Goal: Information Seeking & Learning: Check status

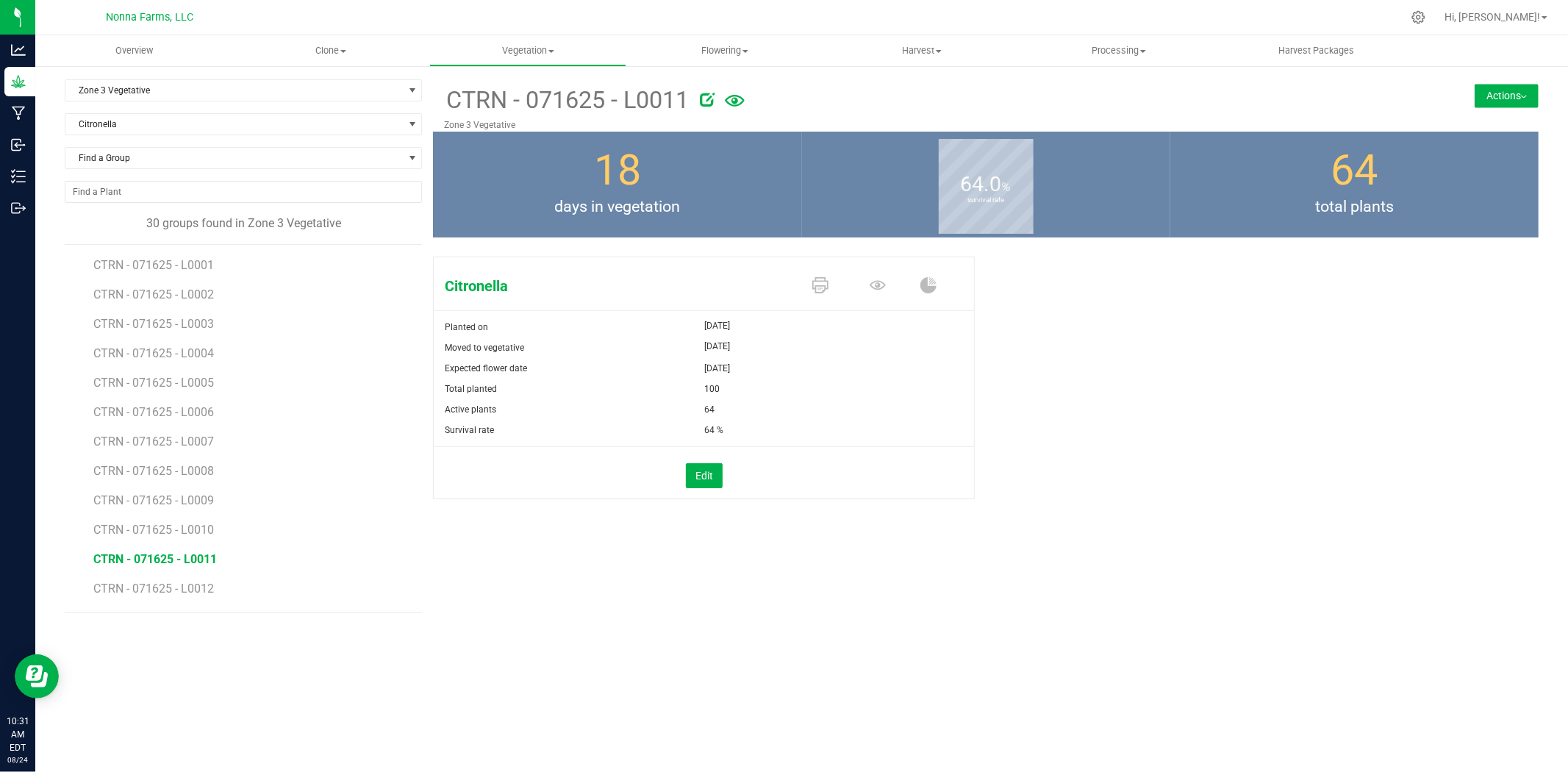
scroll to position [199, 0]
click at [264, 86] on span "Zone 3 Vegetative" at bounding box center [233, 90] width 337 height 21
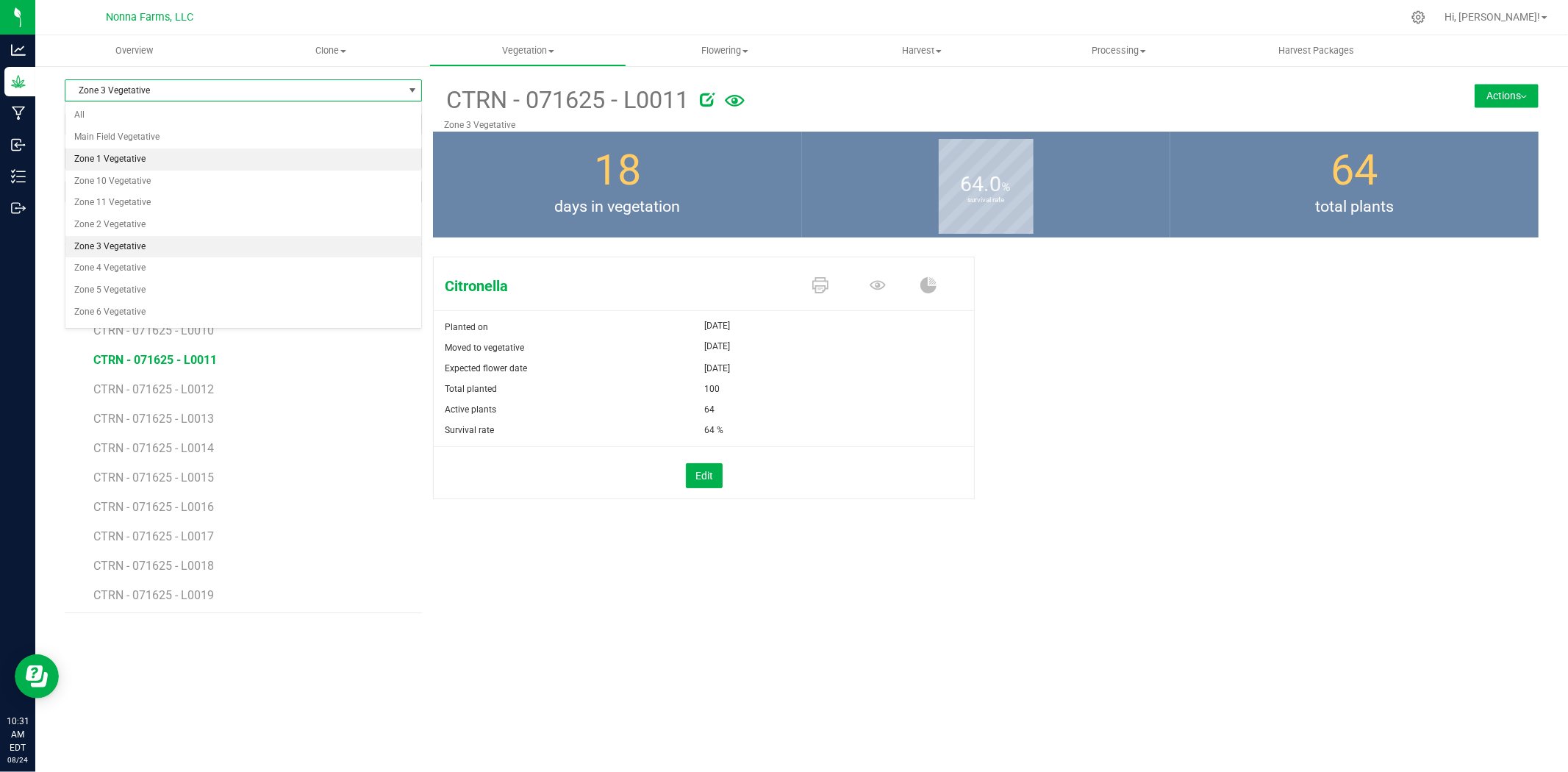
click at [138, 170] on li "Zone 1 Vegetative" at bounding box center [243, 159] width 356 height 22
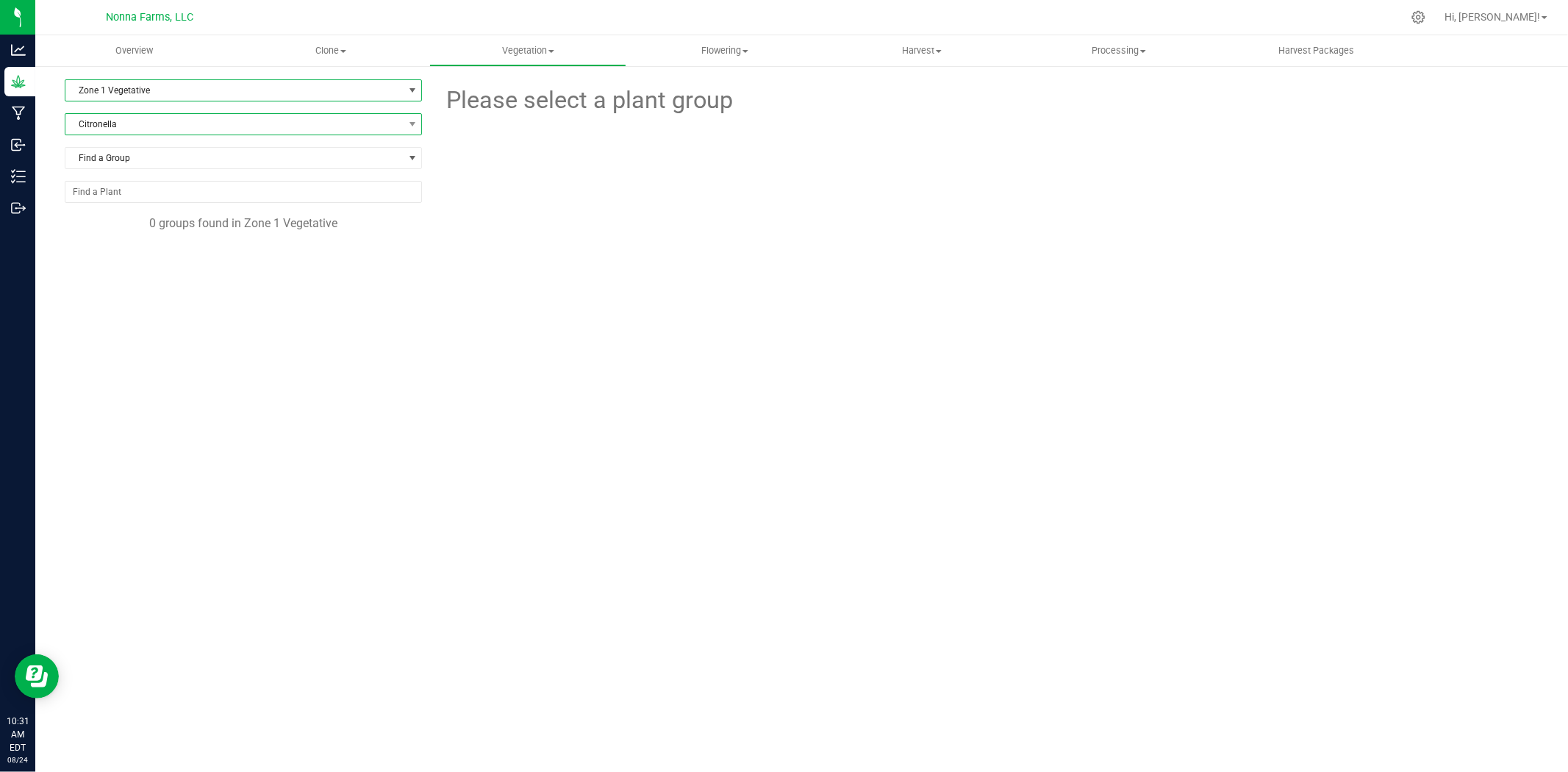
click at [166, 123] on span "Citronella" at bounding box center [233, 124] width 337 height 21
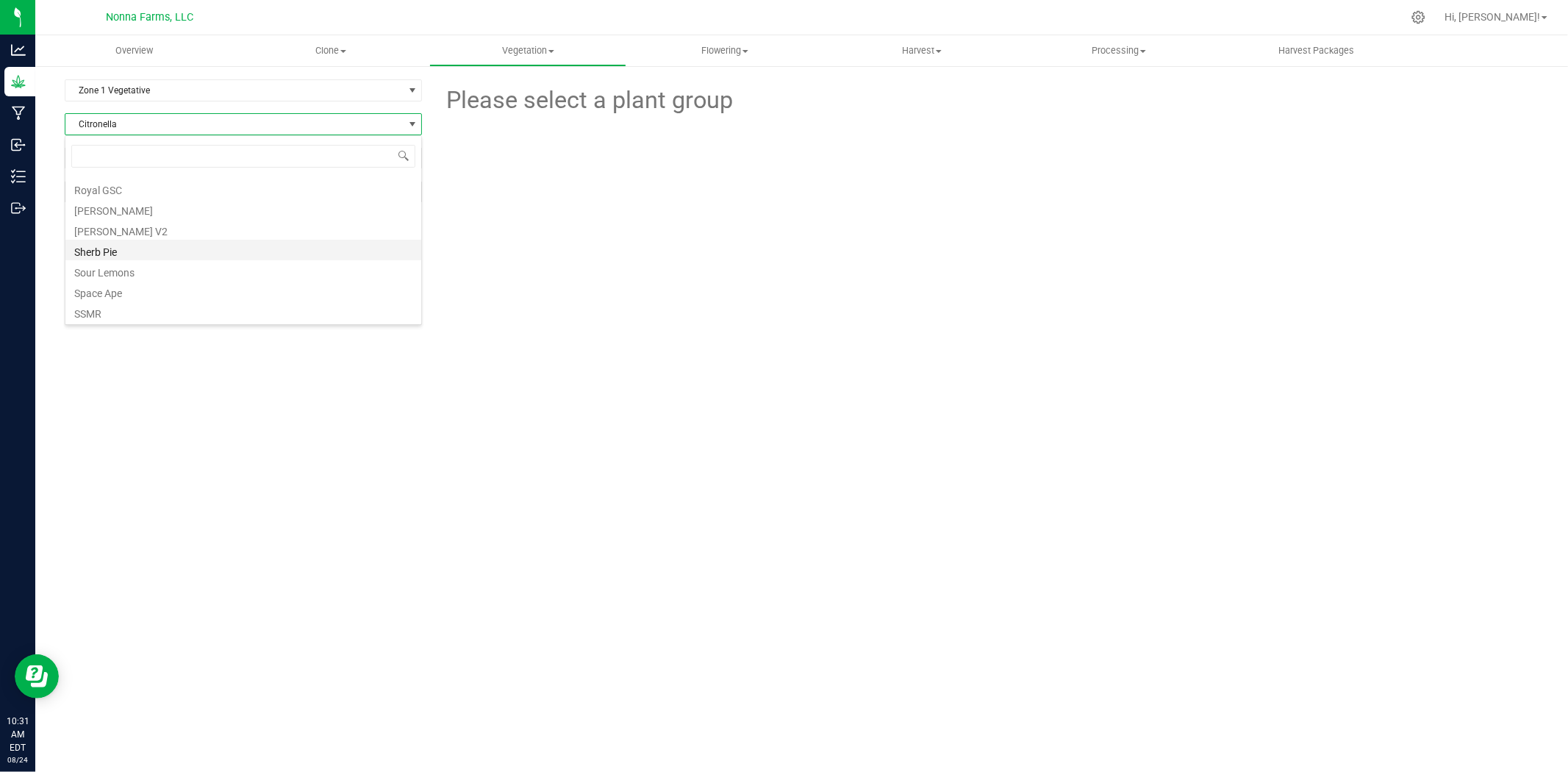
click at [134, 249] on li "Sherb Pie" at bounding box center [243, 250] width 356 height 21
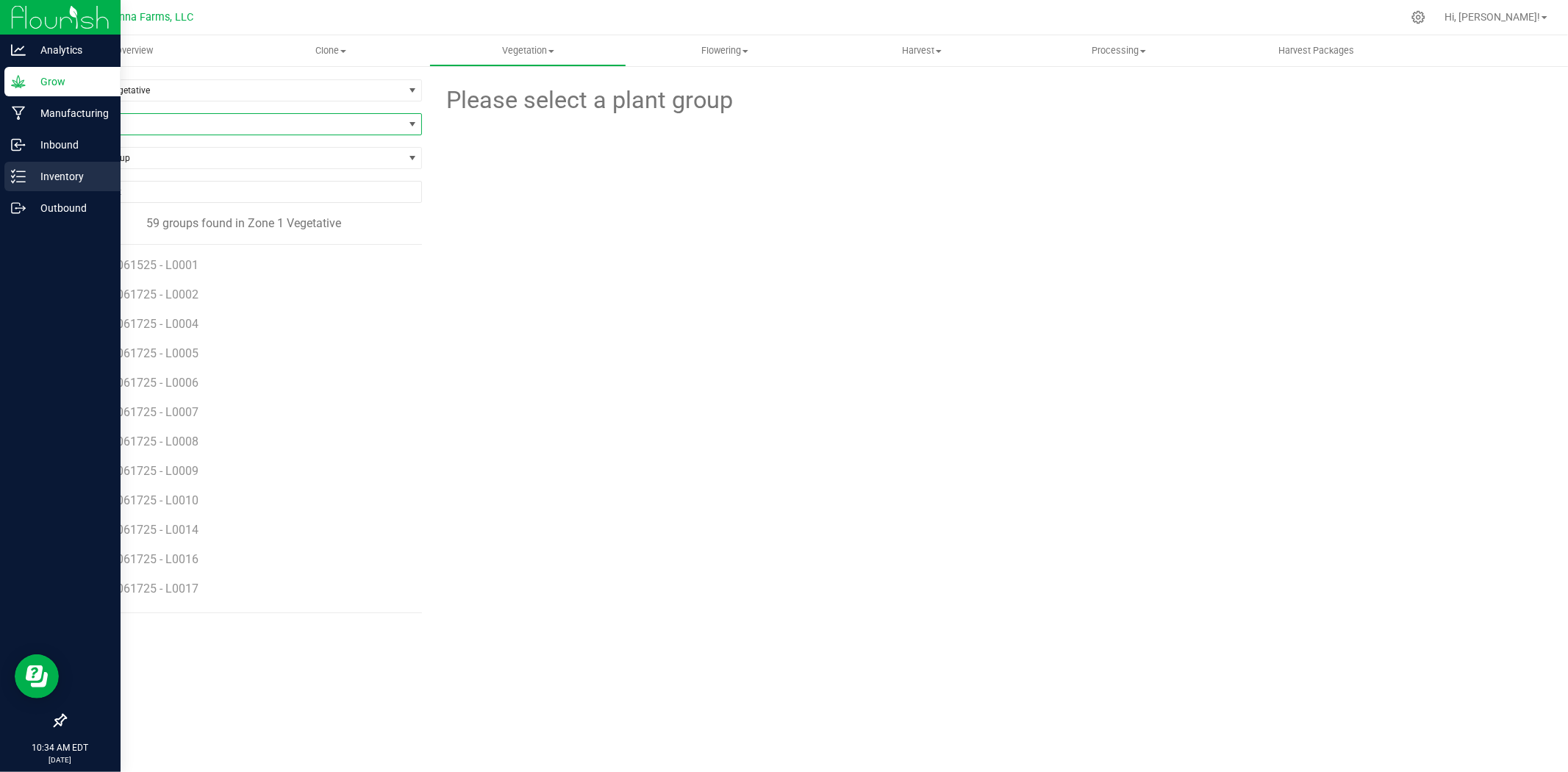
click at [53, 170] on p "Inventory" at bounding box center [70, 176] width 88 height 17
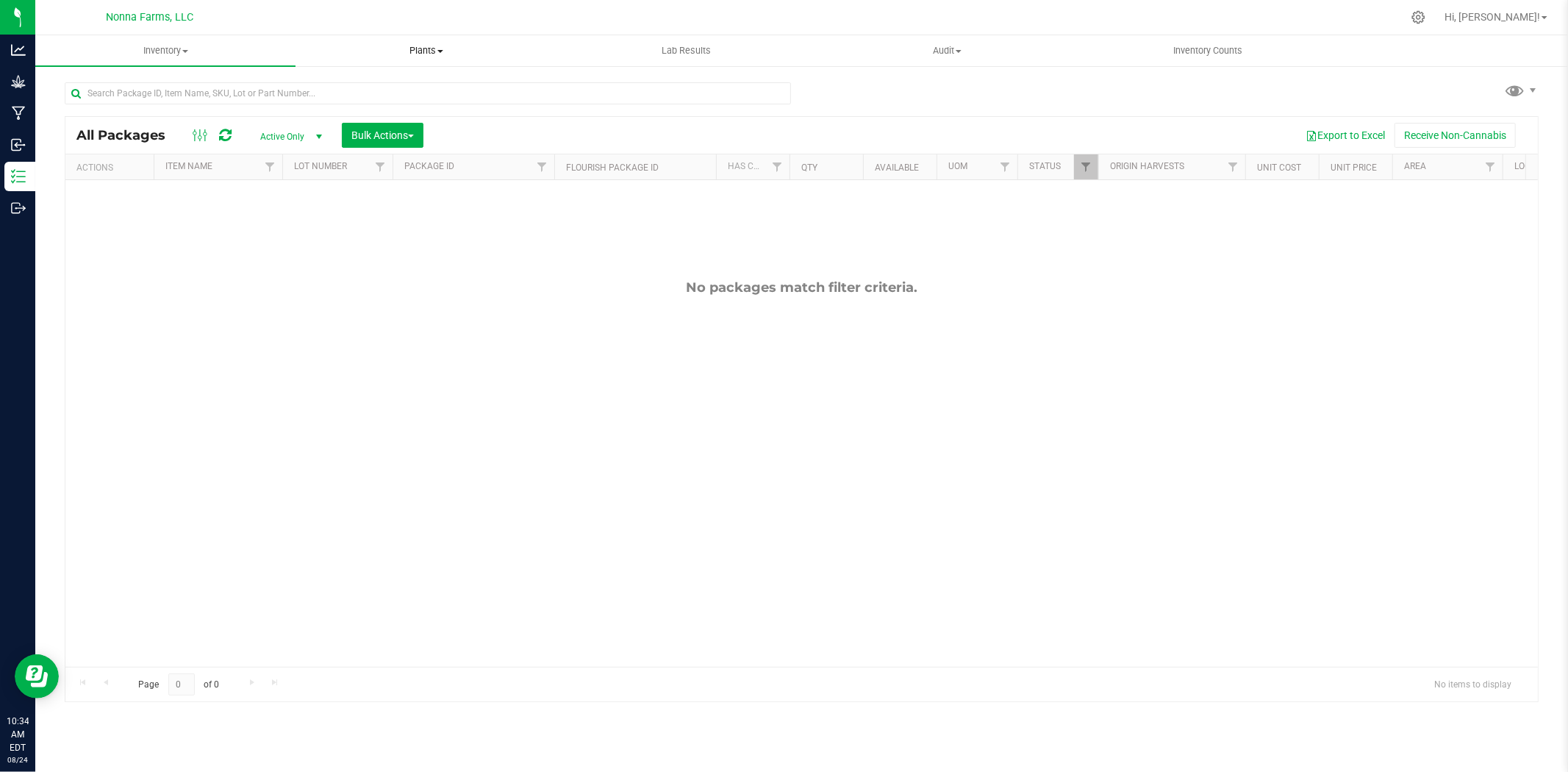
click at [426, 49] on span "Plants" at bounding box center [426, 50] width 259 height 13
click at [355, 85] on span "All plants" at bounding box center [338, 88] width 85 height 12
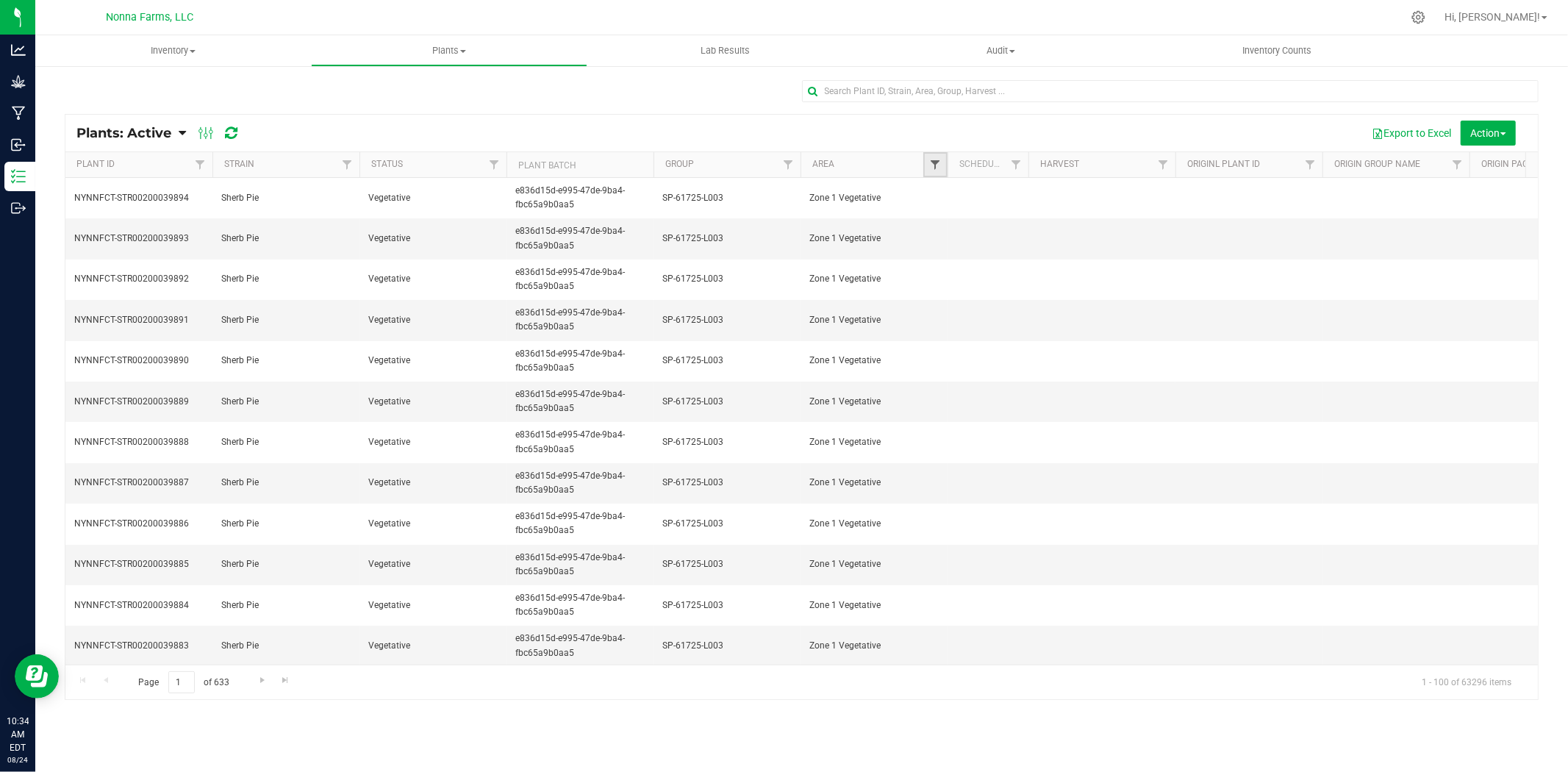
click at [931, 163] on span "Filter" at bounding box center [935, 165] width 12 height 12
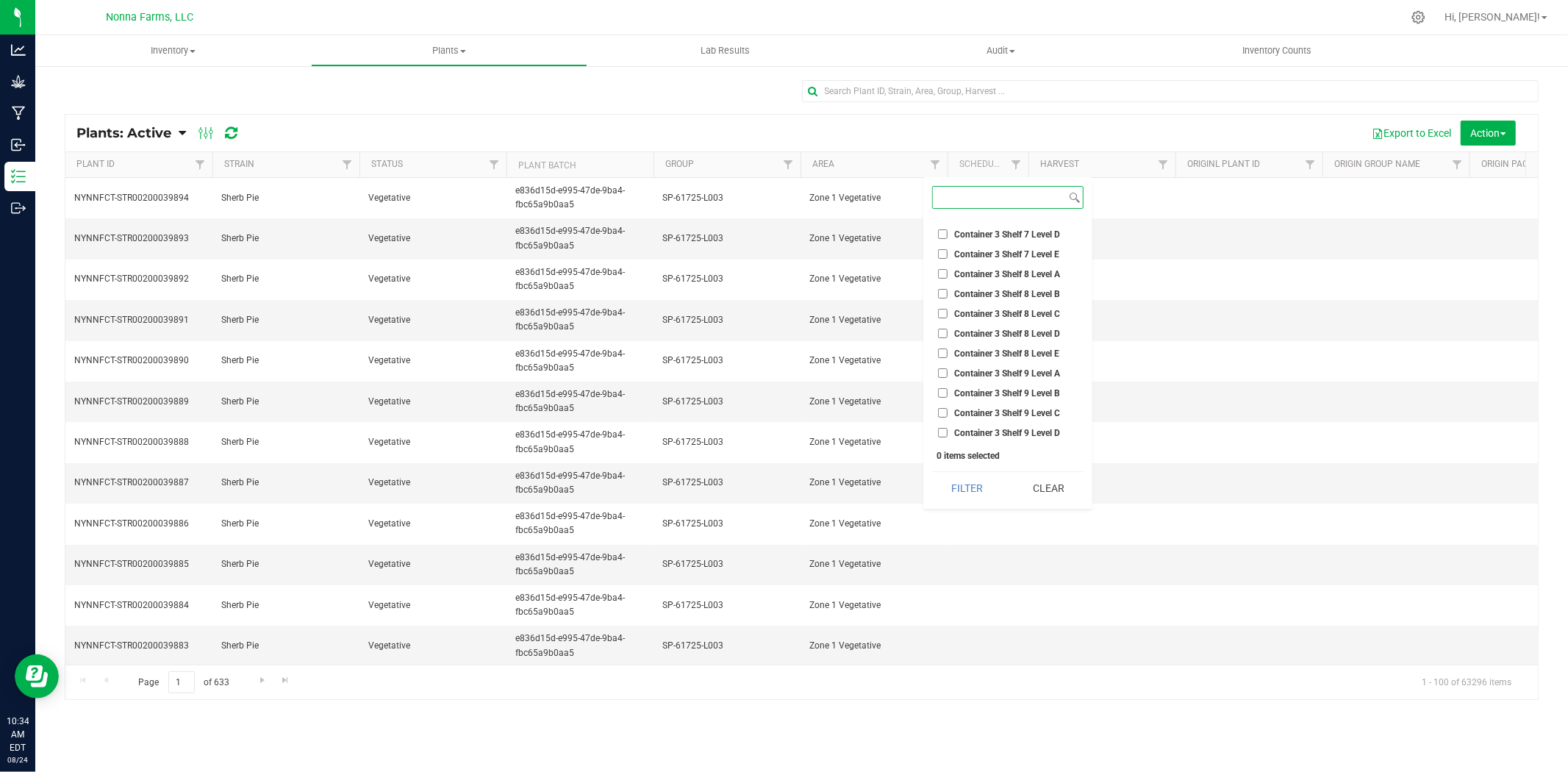
scroll to position [5437, 0]
click at [942, 341] on input "Zone 1 Vegetative" at bounding box center [942, 346] width 10 height 10
checkbox input "true"
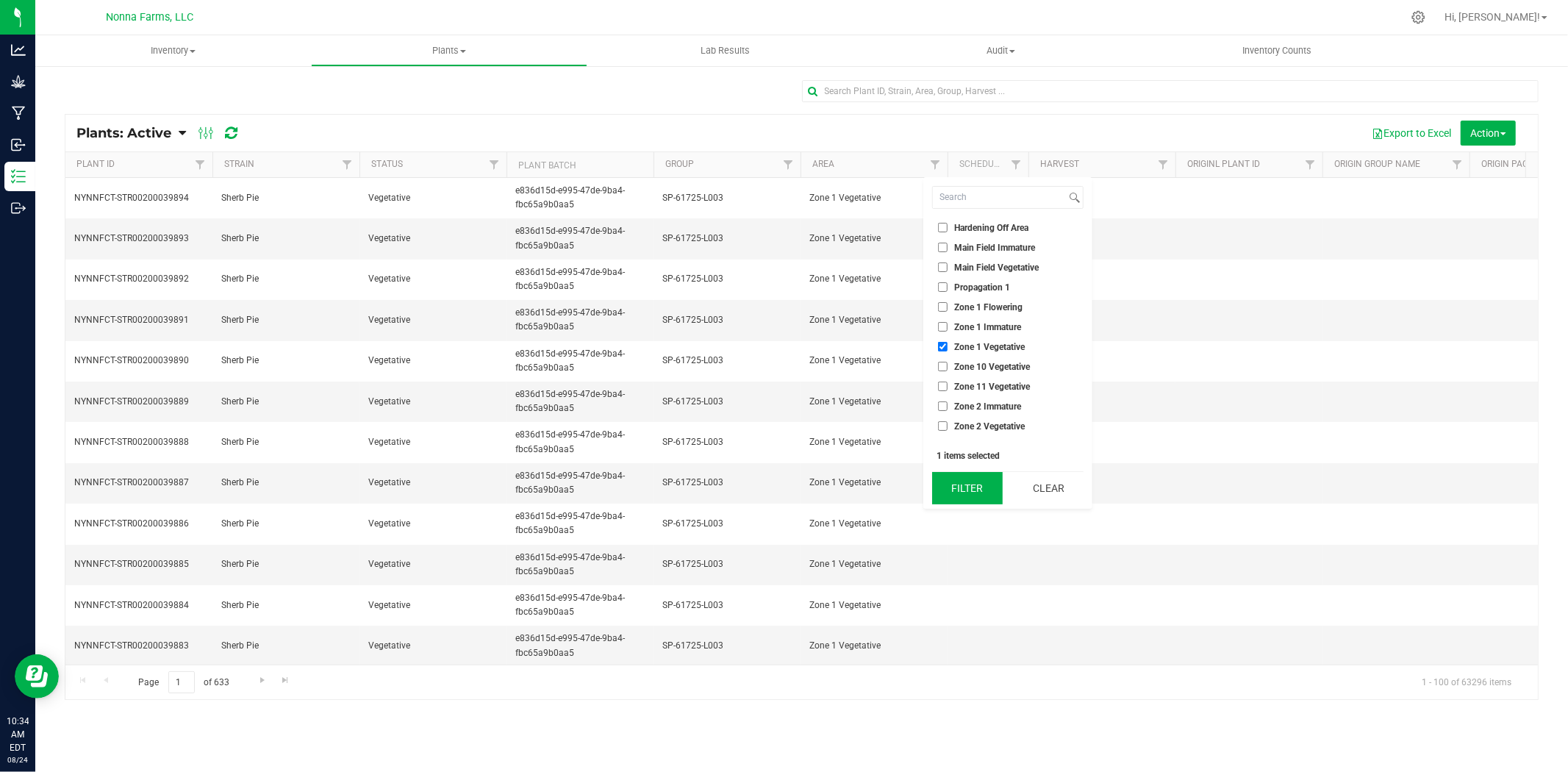
click at [952, 489] on button "Filter" at bounding box center [966, 488] width 70 height 32
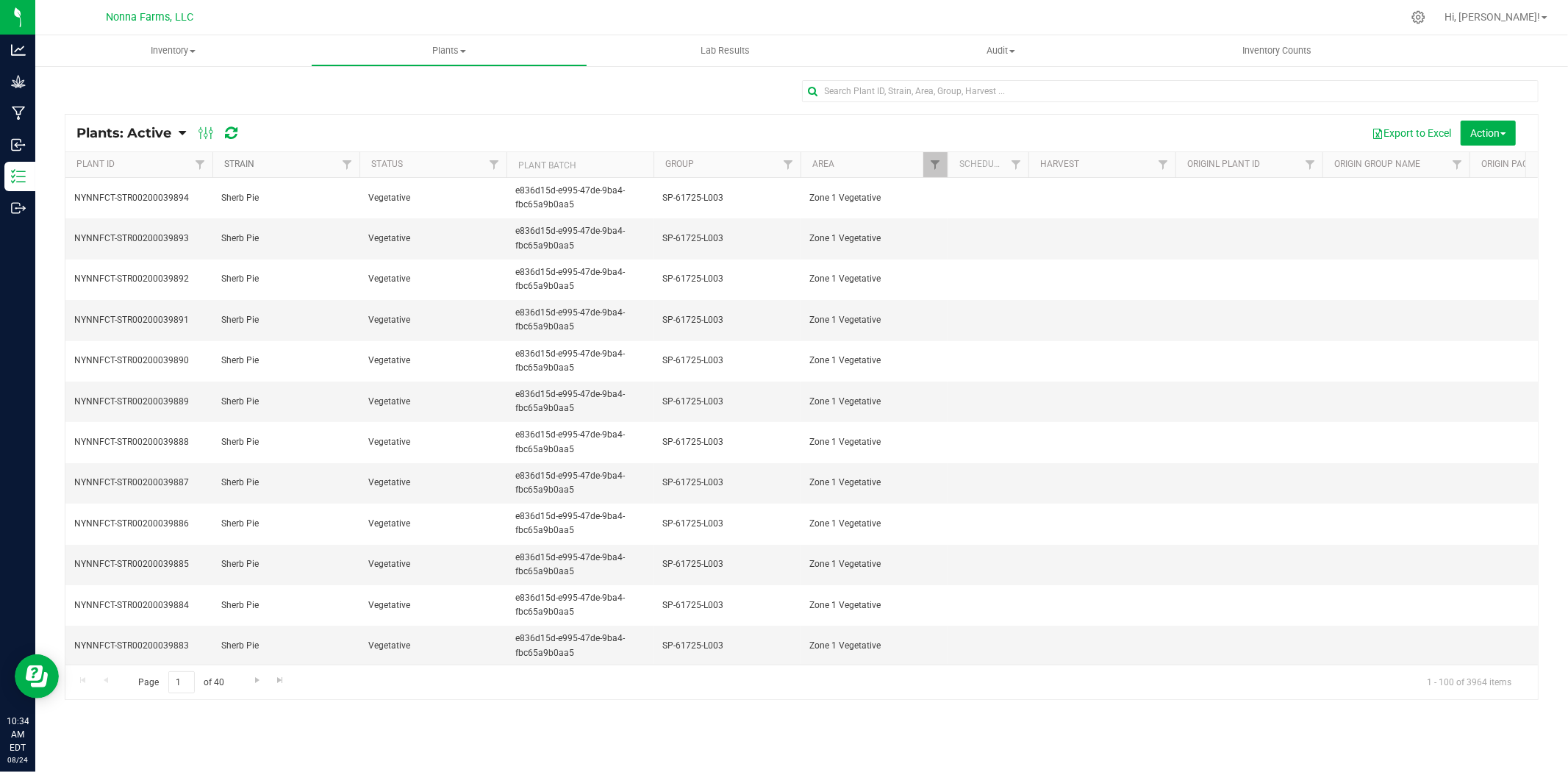
click at [250, 167] on link "Strain" at bounding box center [239, 164] width 30 height 10
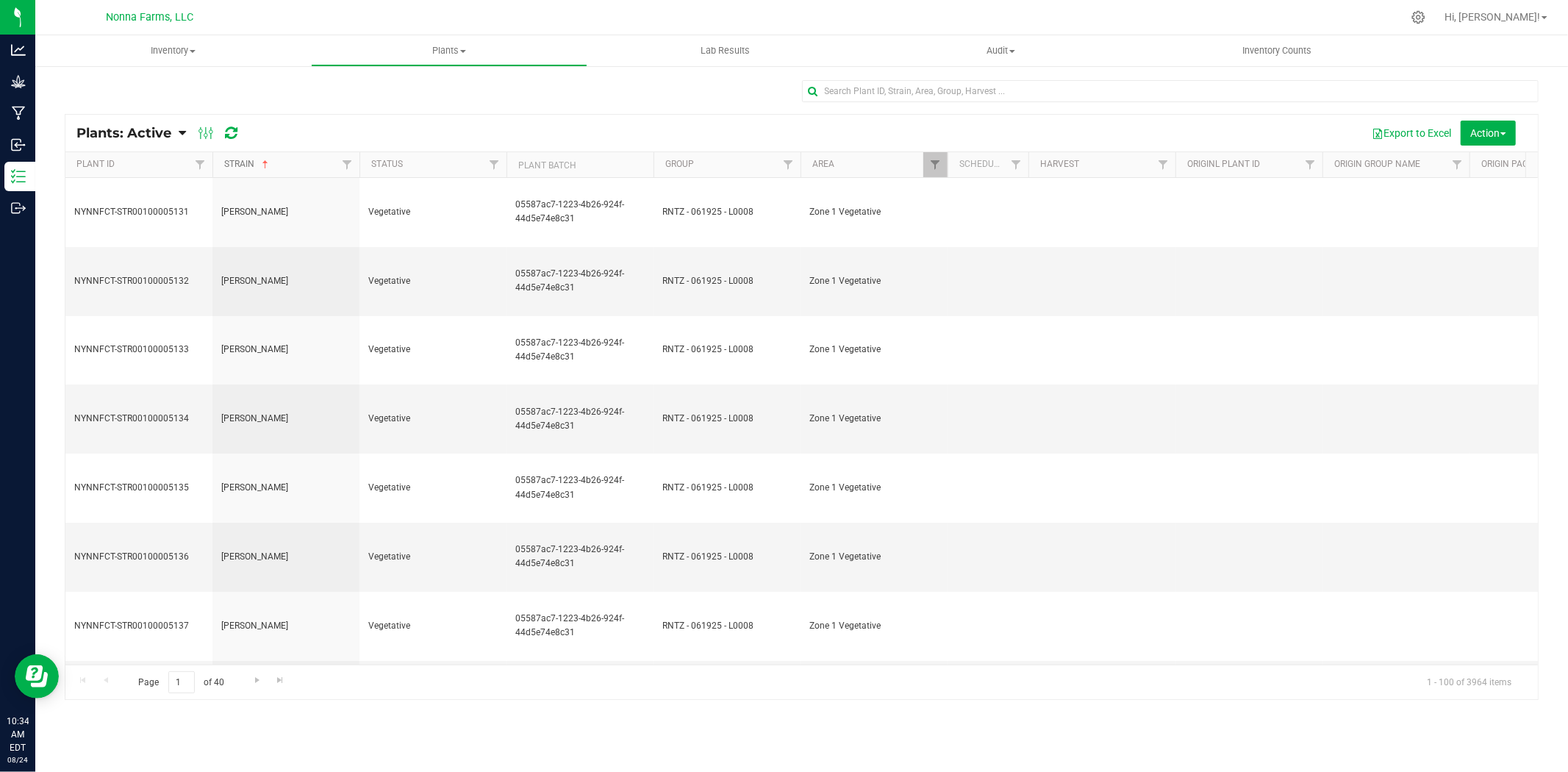
click at [250, 167] on link "Strain" at bounding box center [248, 164] width 47 height 10
click at [343, 165] on span "Filter" at bounding box center [348, 165] width 12 height 12
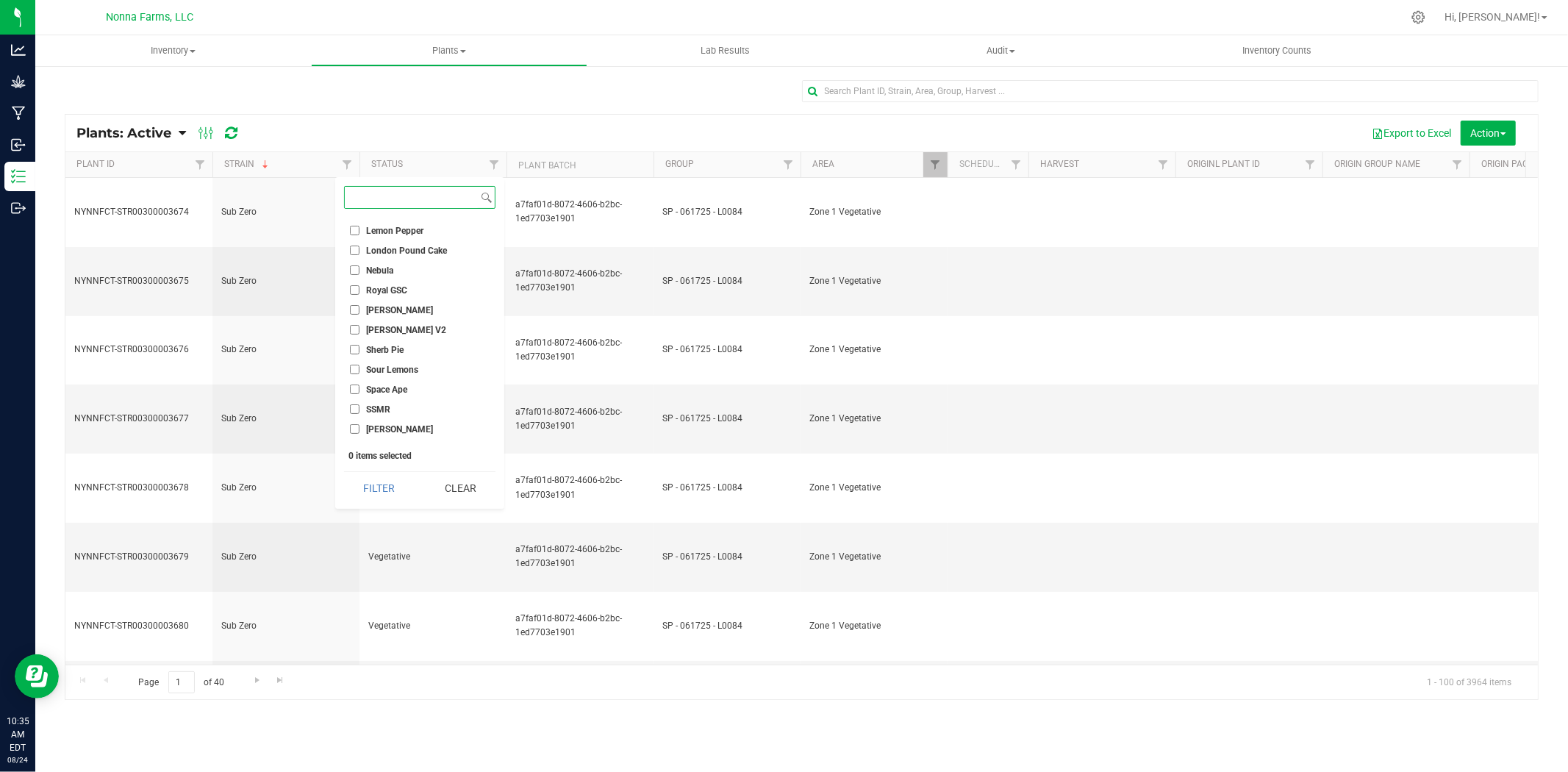
scroll to position [290, 0]
click at [350, 252] on input "[PERSON_NAME]" at bounding box center [355, 254] width 10 height 10
checkbox input "true"
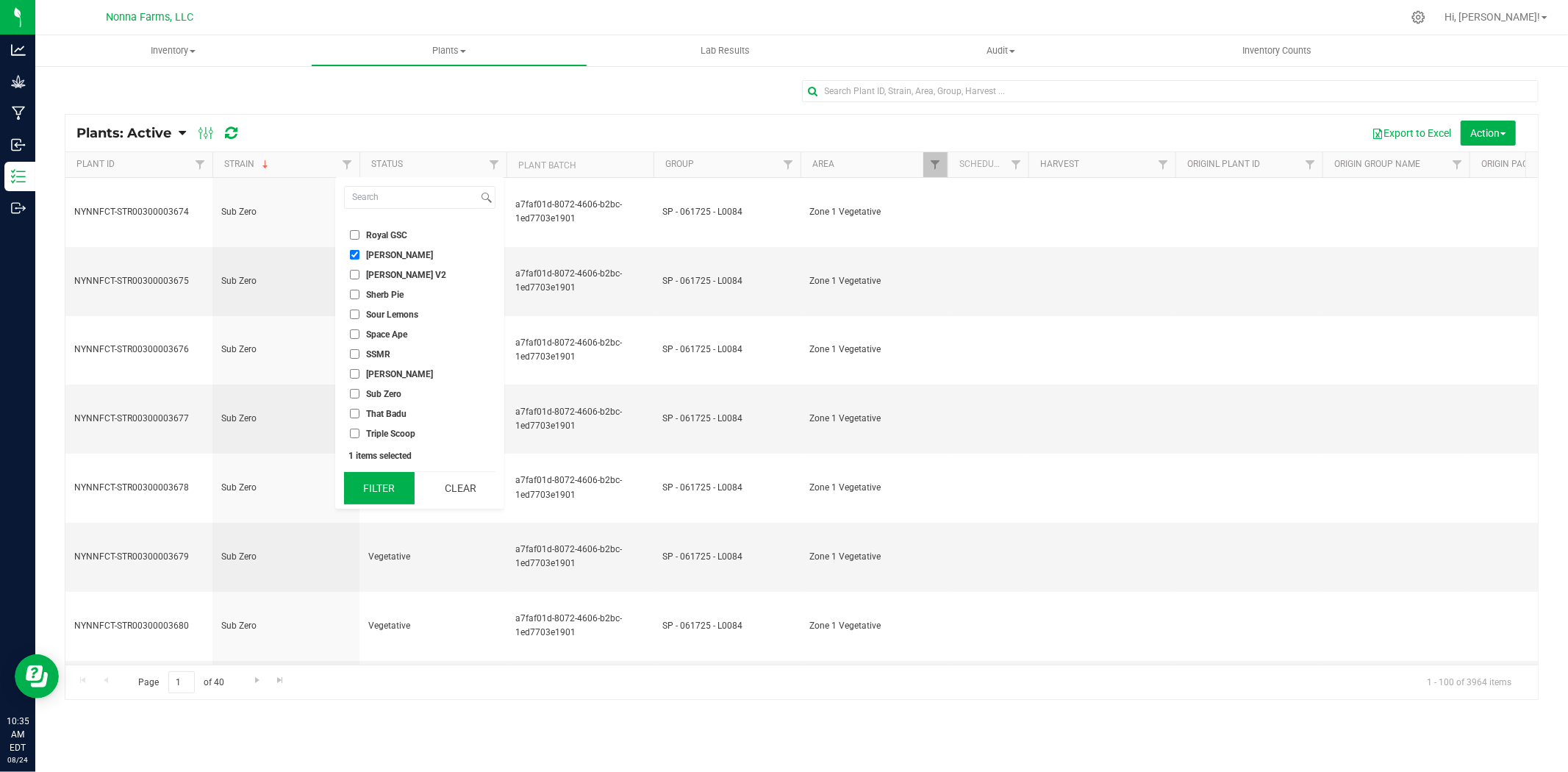
click at [390, 483] on button "Filter" at bounding box center [379, 488] width 70 height 32
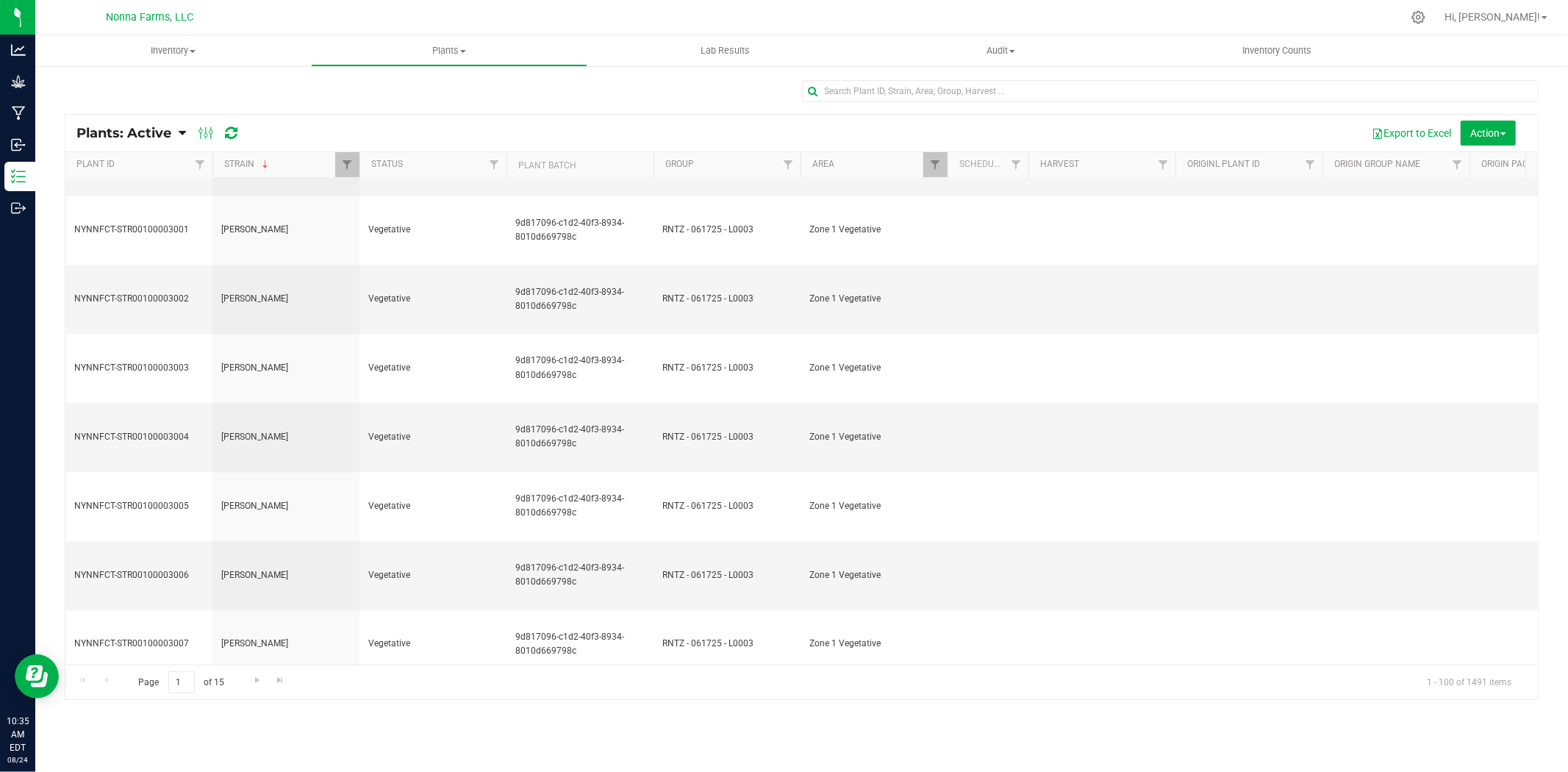
scroll to position [3603, 0]
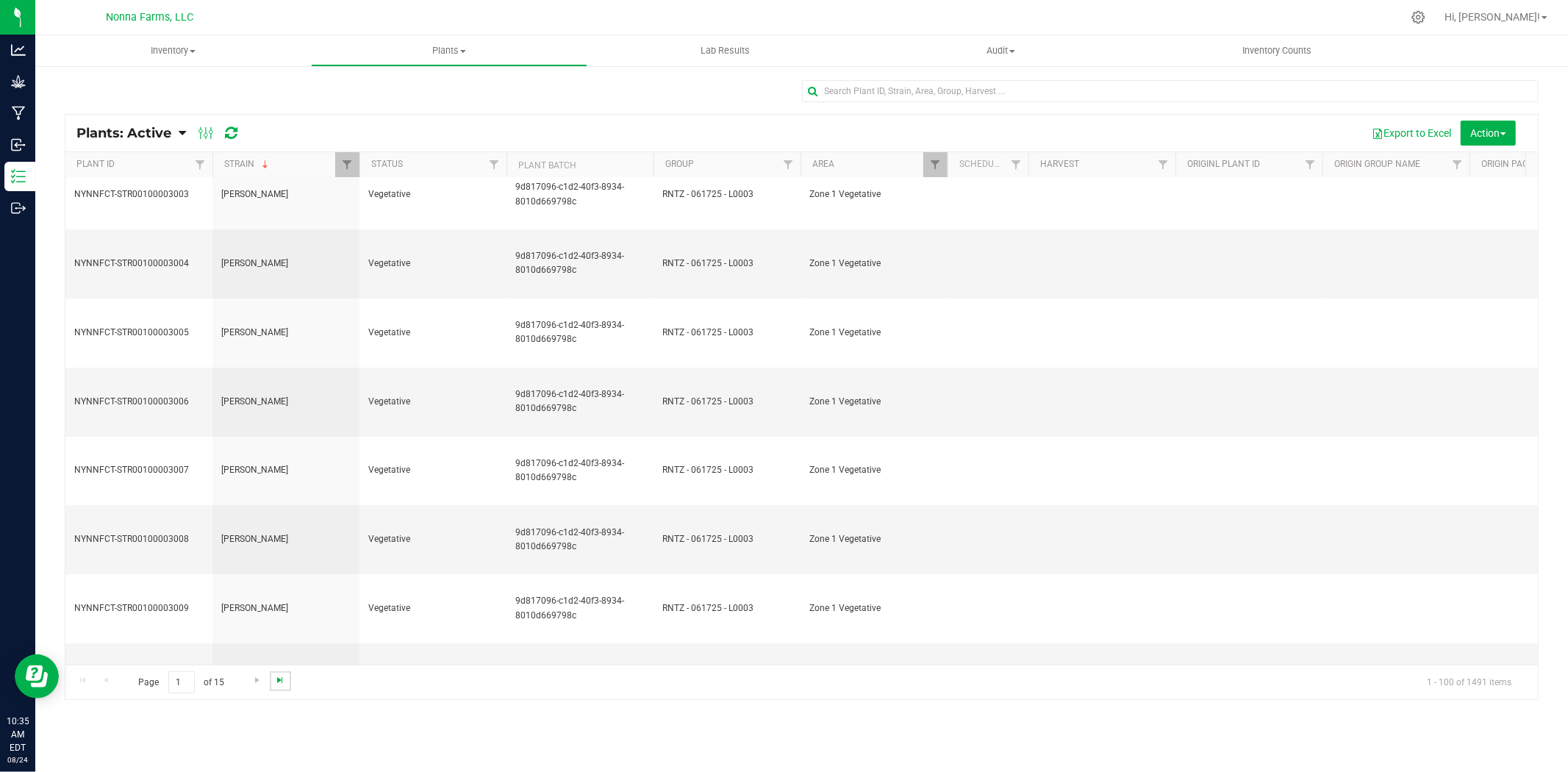
click at [274, 680] on span "Go to the last page" at bounding box center [280, 680] width 12 height 12
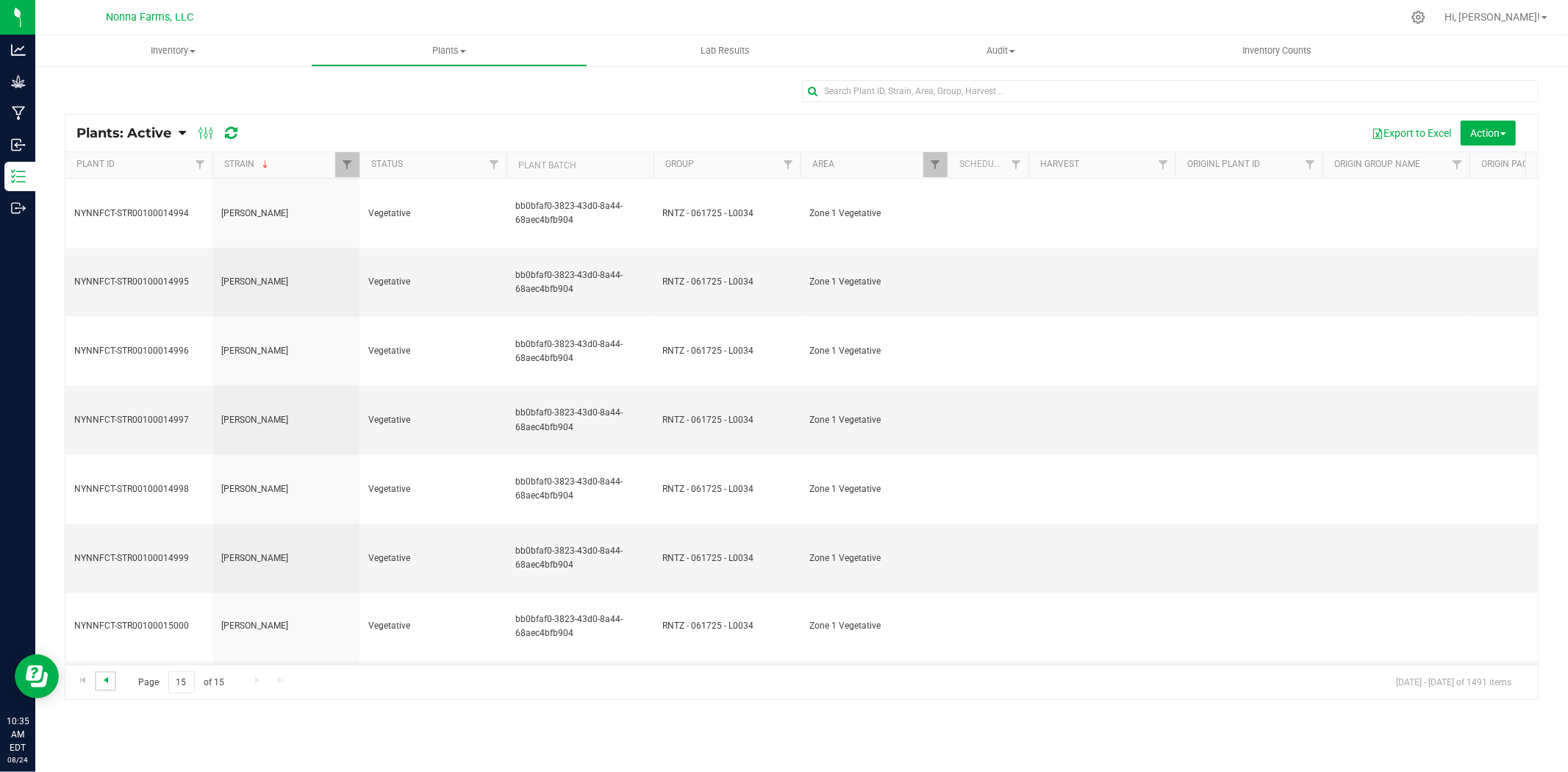
click at [107, 676] on span "Go to the previous page" at bounding box center [106, 680] width 12 height 12
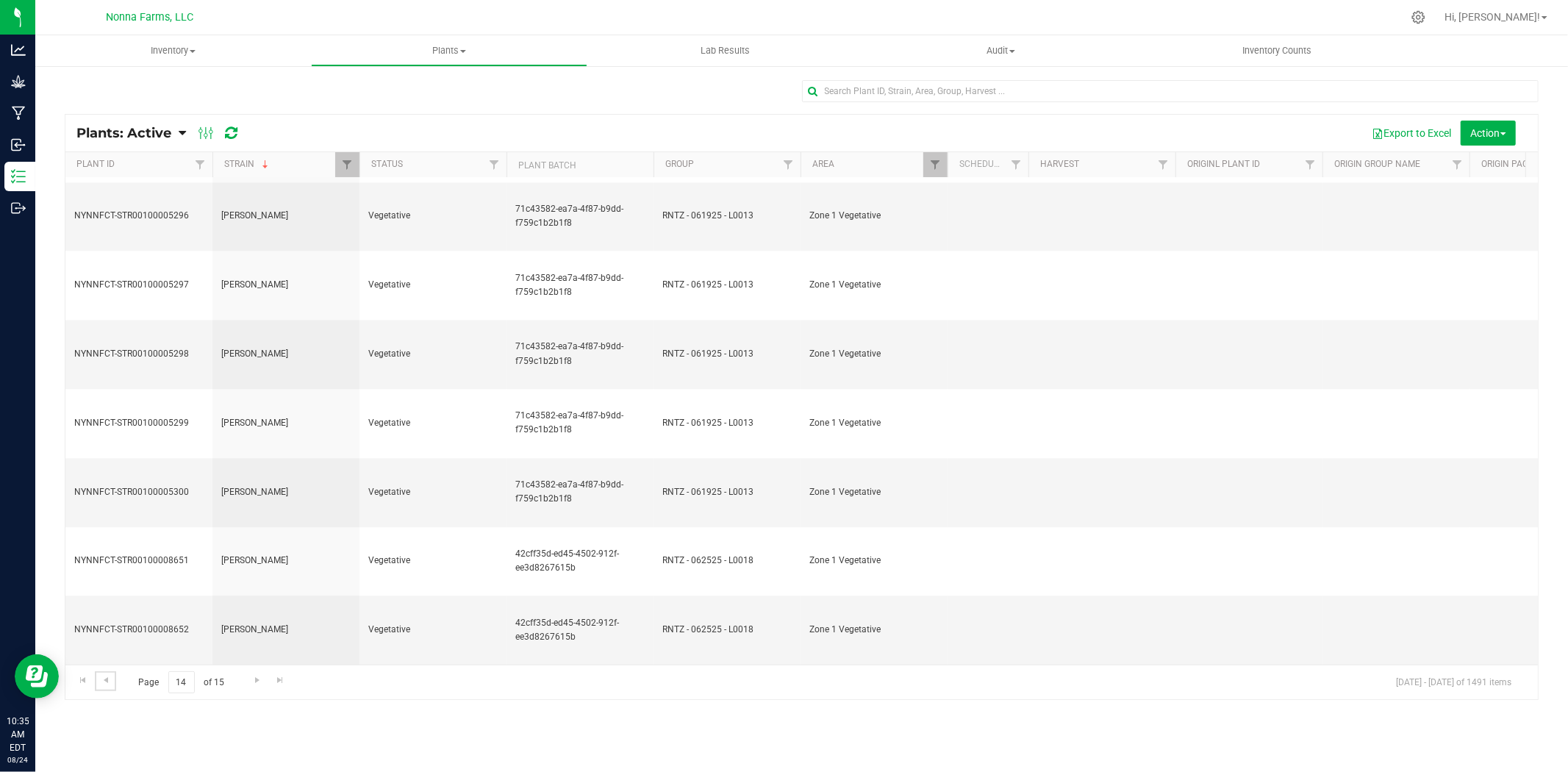
scroll to position [3603, 0]
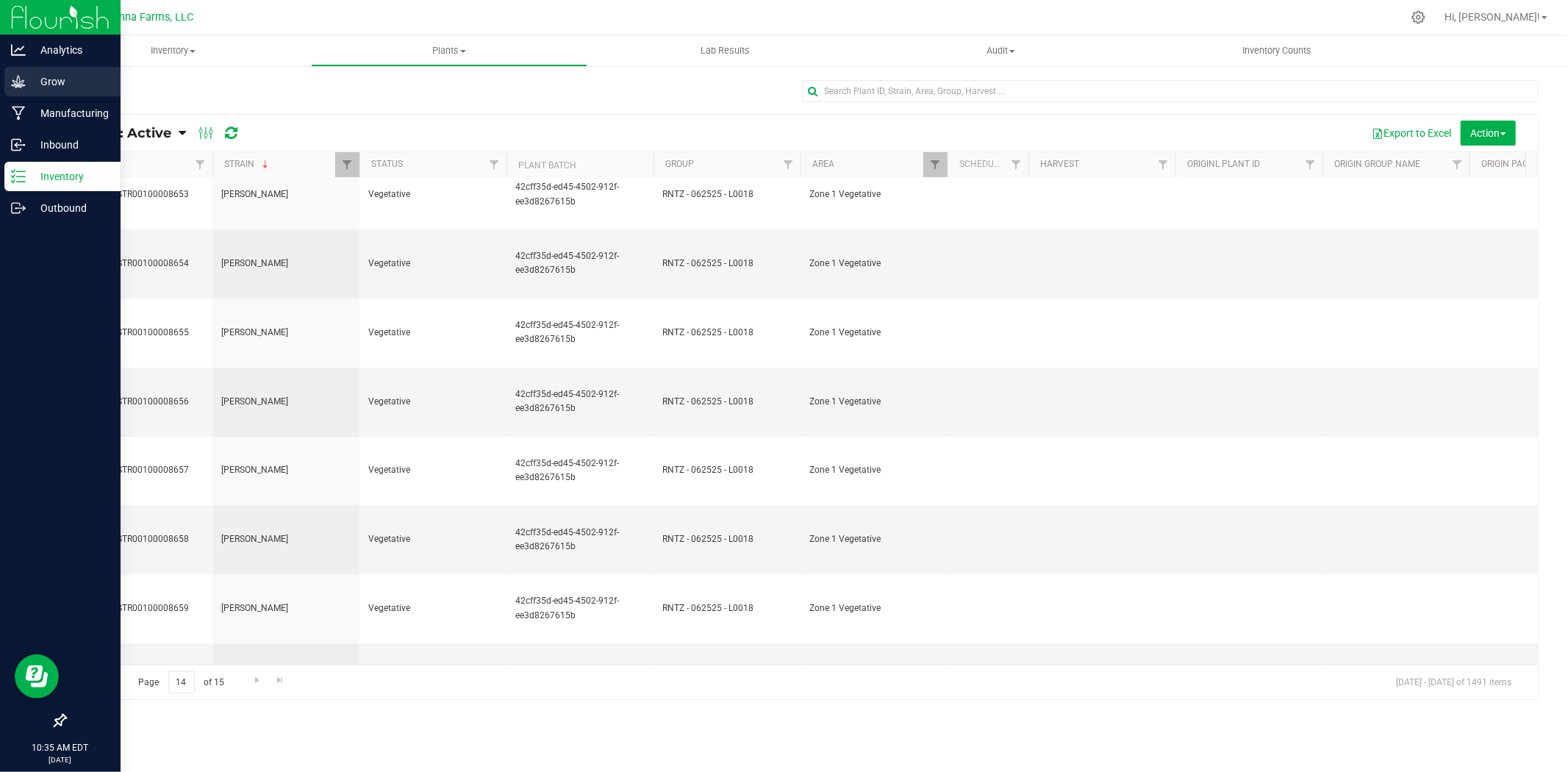
click at [44, 81] on p "Grow" at bounding box center [70, 81] width 88 height 17
